Goal: Task Accomplishment & Management: Manage account settings

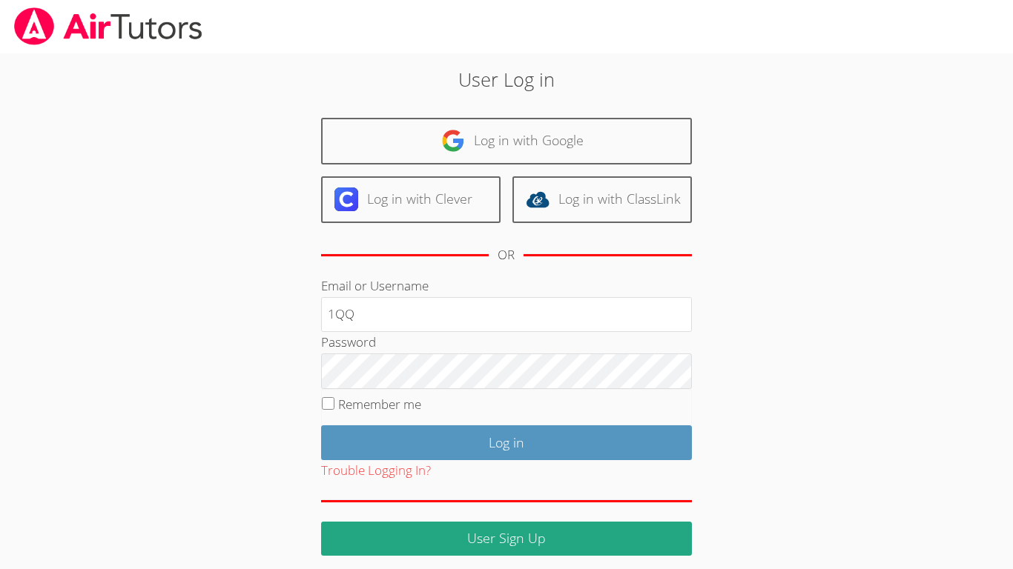
type input "1QQ"
click at [498, 264] on div "OR" at bounding box center [505, 255] width 17 height 21
click at [580, 0] on div at bounding box center [506, 26] width 1013 height 53
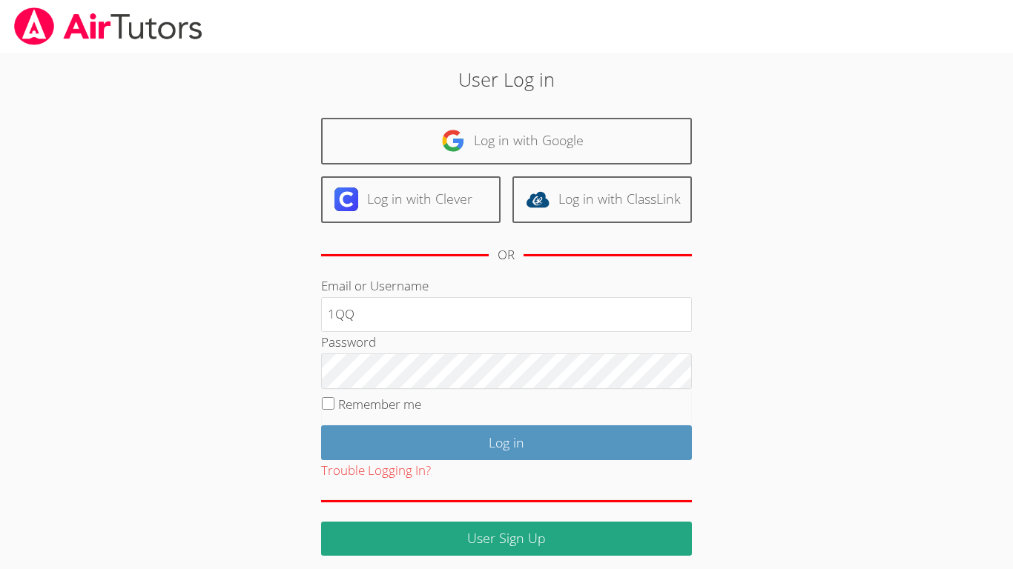
click at [598, 5] on div at bounding box center [506, 26] width 1013 height 53
